Goal: Information Seeking & Learning: Find specific fact

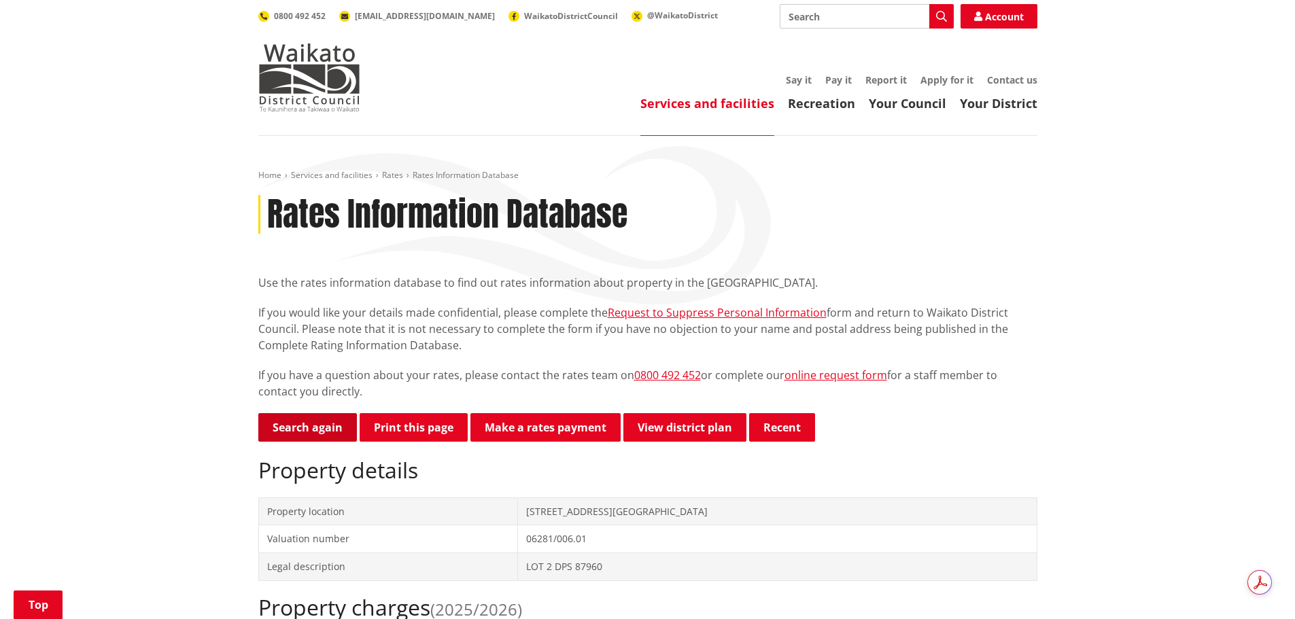
scroll to position [408, 0]
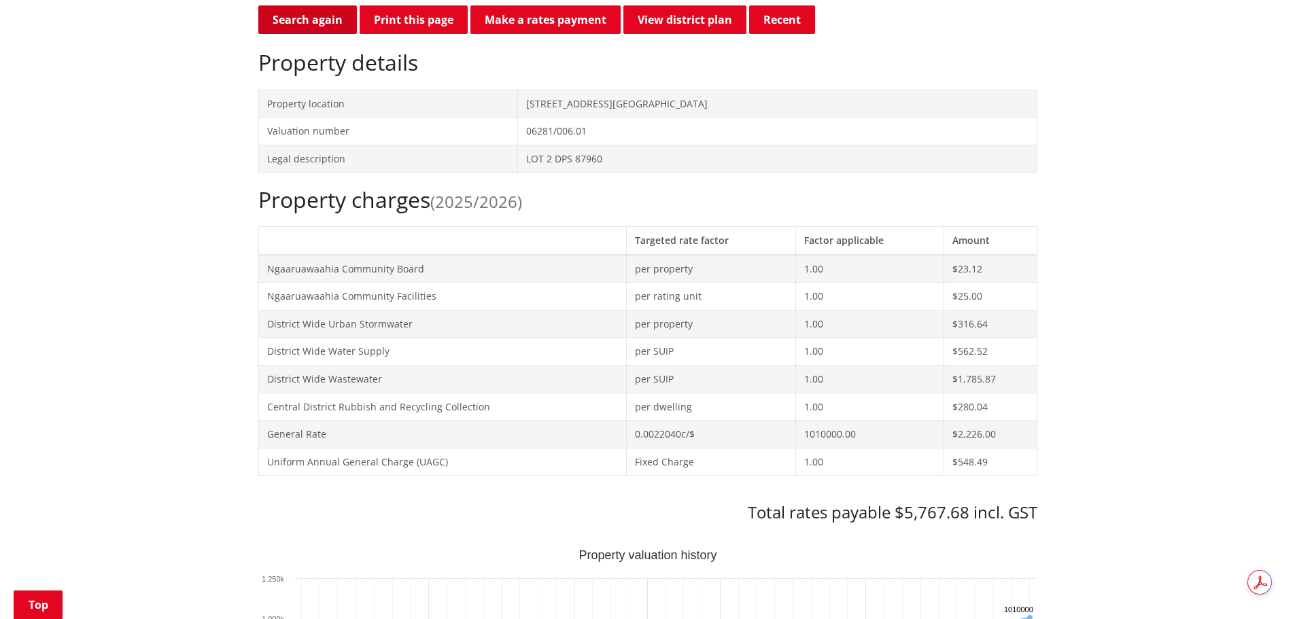
click at [323, 14] on link "Search again" at bounding box center [307, 19] width 99 height 29
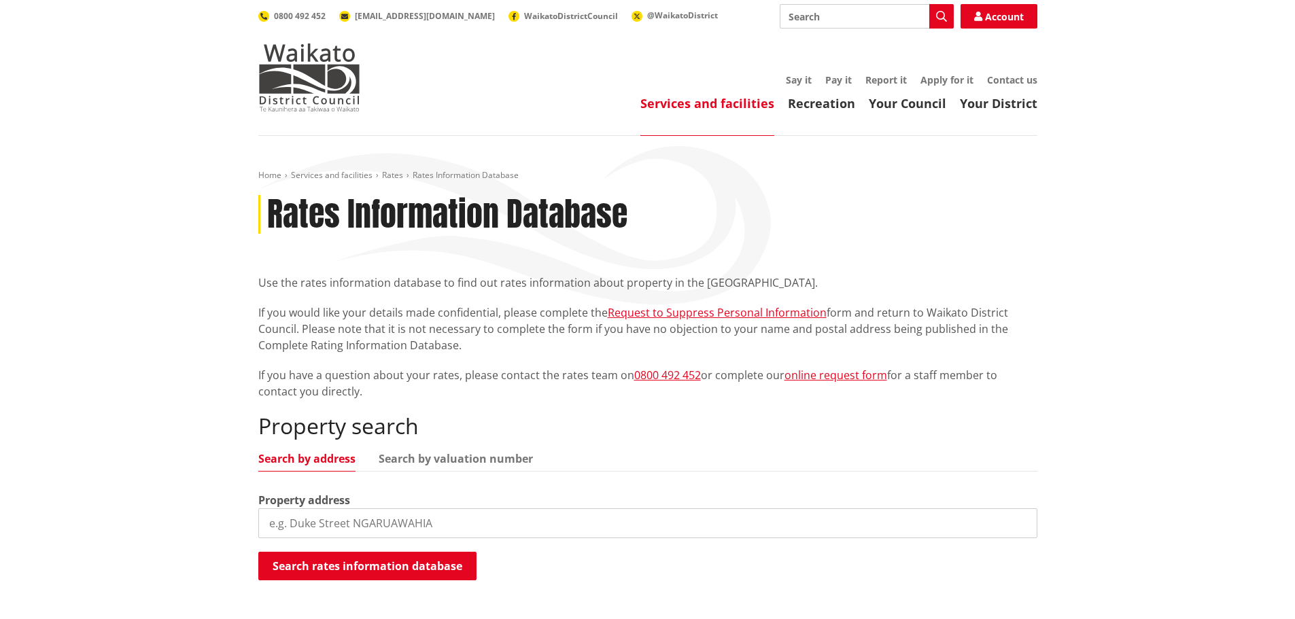
click at [466, 526] on input "search" at bounding box center [647, 524] width 779 height 30
click at [456, 462] on link "Search by valuation number" at bounding box center [456, 458] width 154 height 11
click at [407, 532] on input "search" at bounding box center [647, 524] width 779 height 30
paste input "03920/100.04"
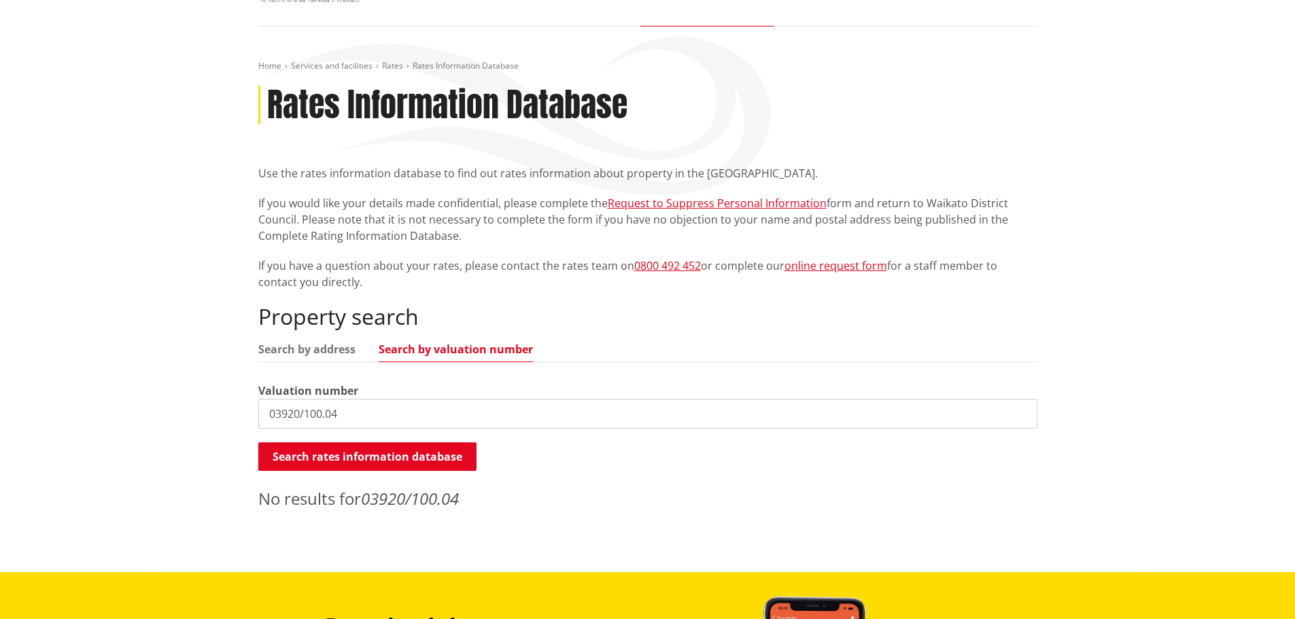
scroll to position [136, 0]
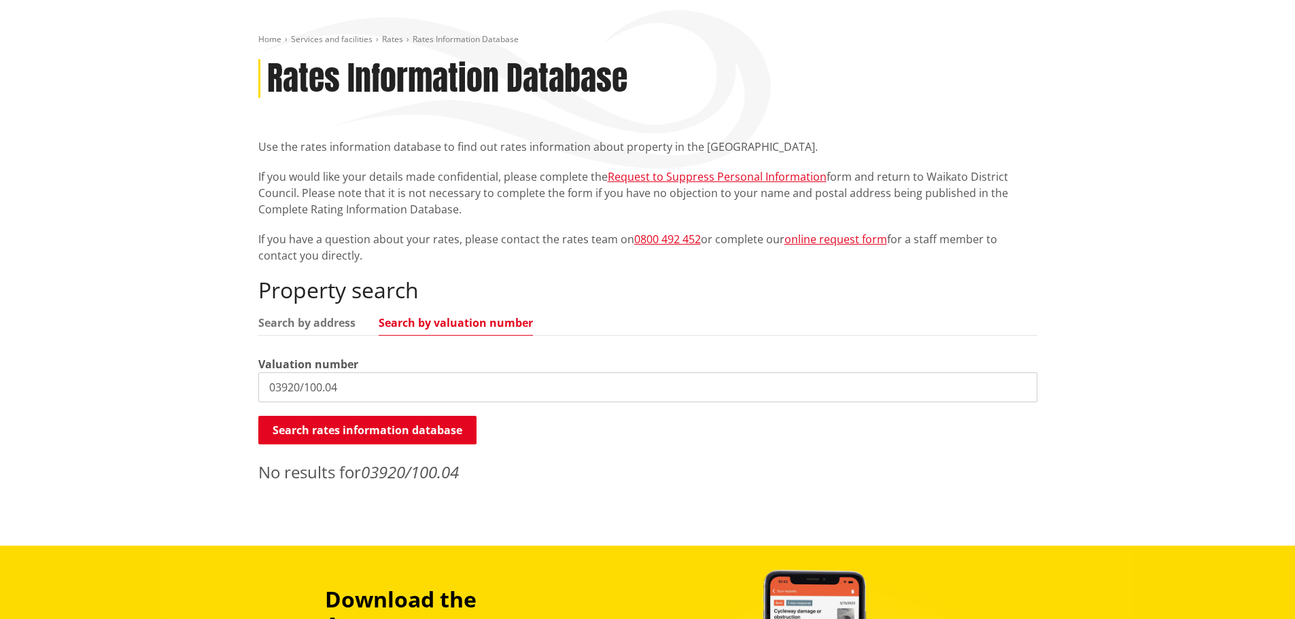
click at [364, 385] on input "03920/100.04" at bounding box center [647, 388] width 779 height 30
type input "03920/100.04"
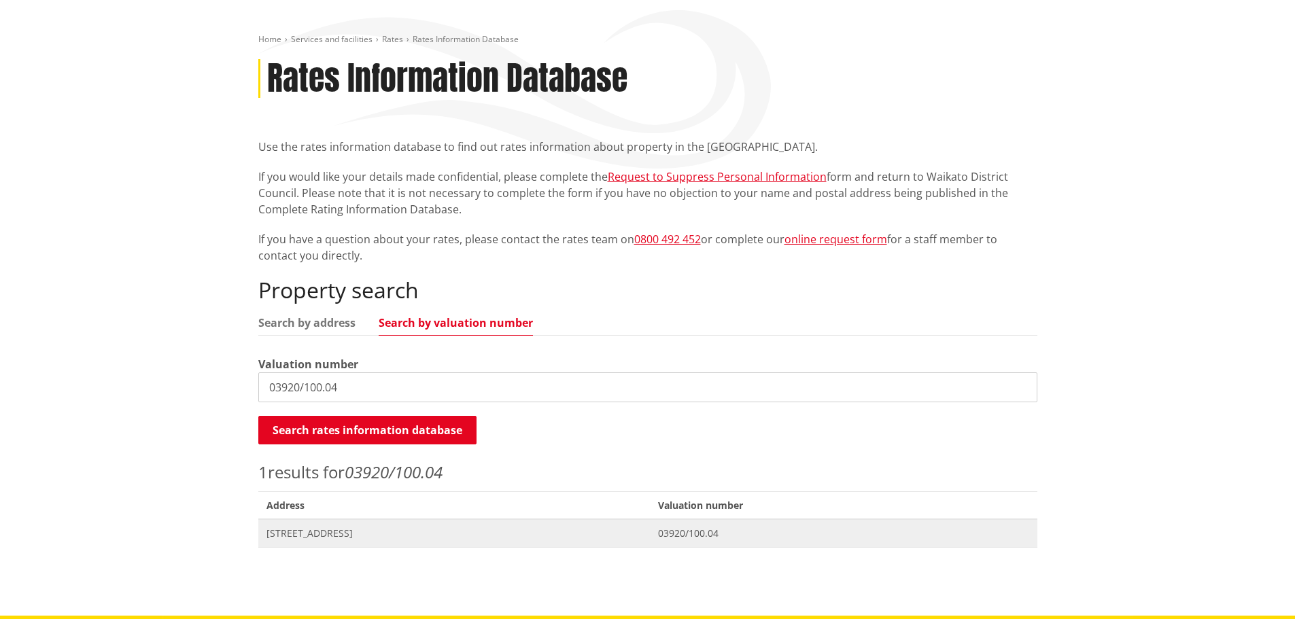
click at [341, 534] on span "33D Dominion Road TUAKAU" at bounding box center [455, 534] width 376 height 14
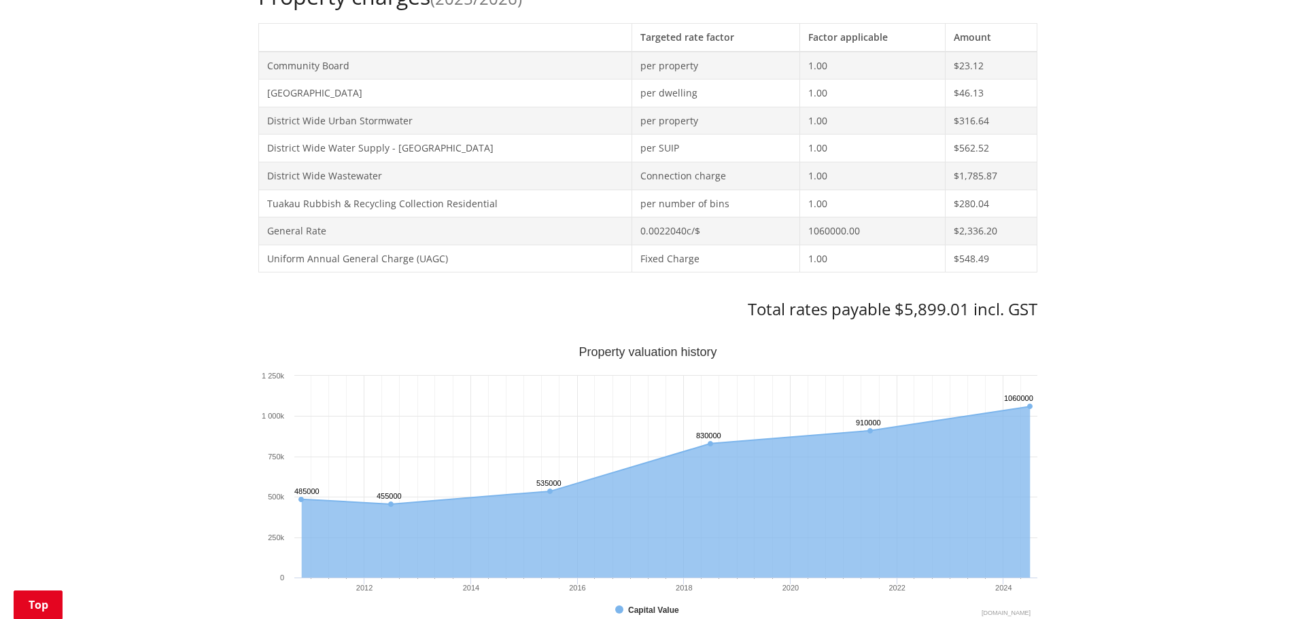
scroll to position [612, 0]
